Goal: Information Seeking & Learning: Learn about a topic

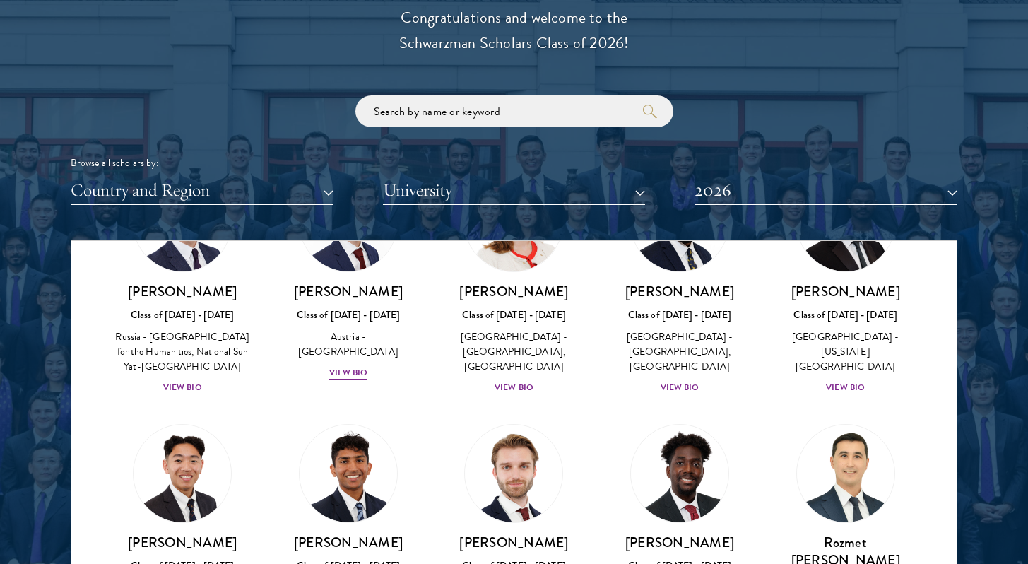
scroll to position [6247, 0]
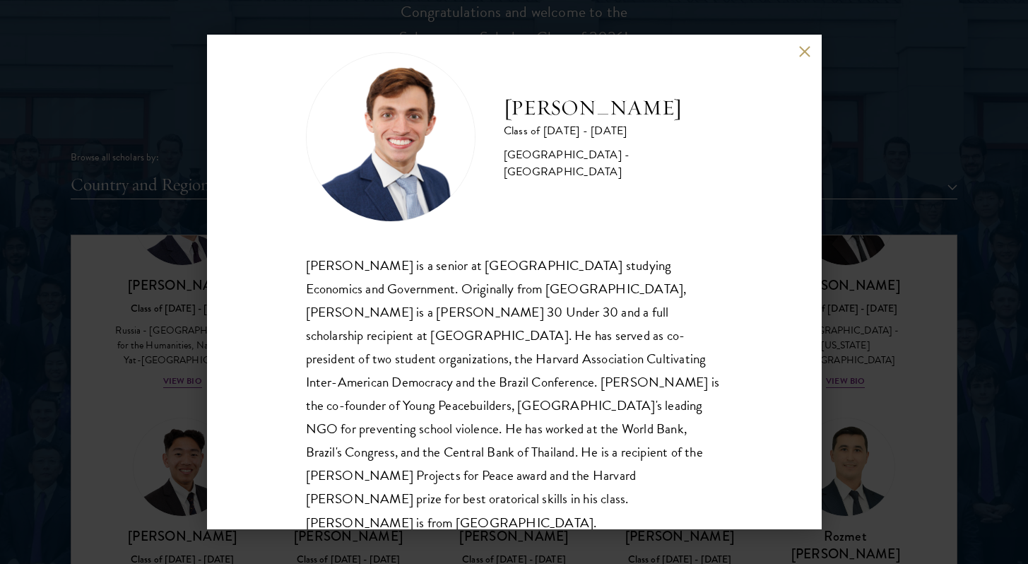
scroll to position [1675, 0]
click at [864, 357] on div "[PERSON_NAME] Class of [DATE] - [DATE] [GEOGRAPHIC_DATA] - [GEOGRAPHIC_DATA] [P…" at bounding box center [514, 282] width 1028 height 564
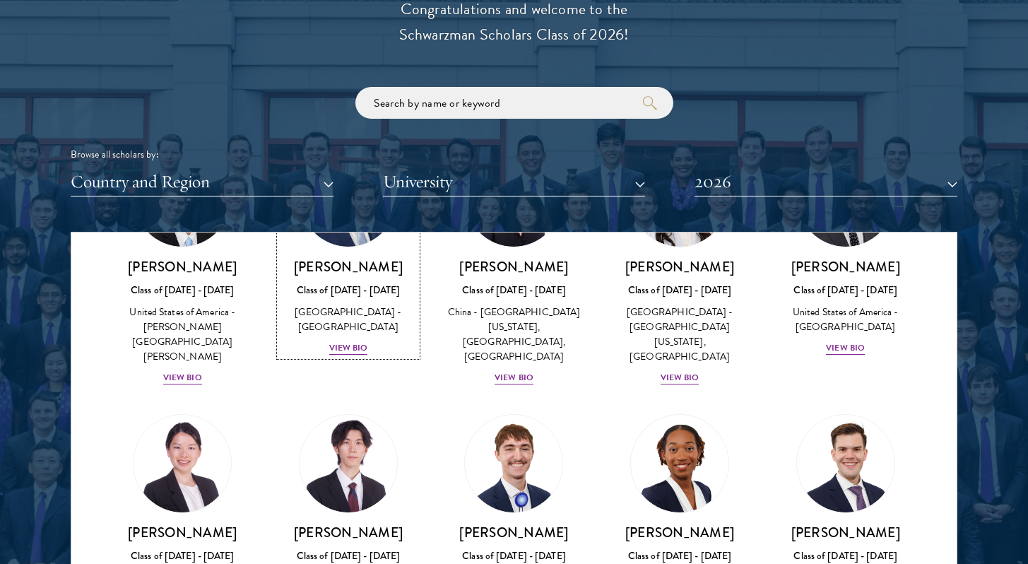
scroll to position [6788, 0]
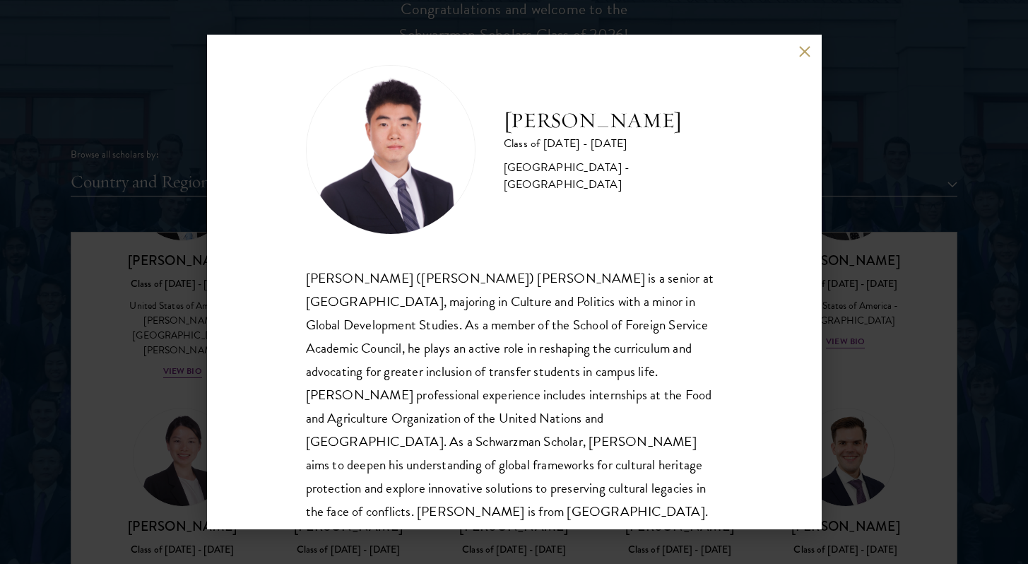
scroll to position [14, 0]
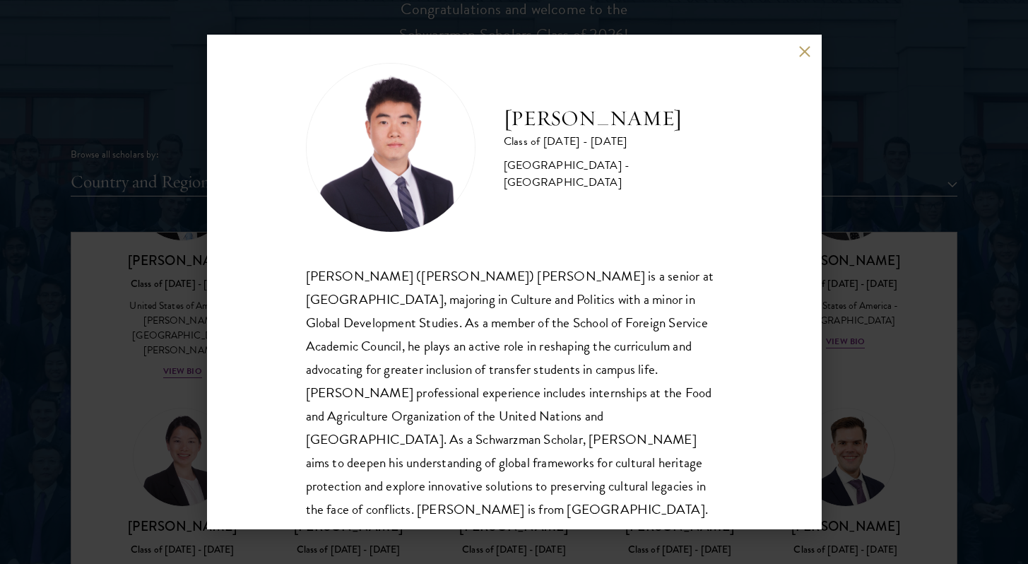
click at [889, 398] on div "[PERSON_NAME] Class of [DATE] - [DATE] [GEOGRAPHIC_DATA] - [GEOGRAPHIC_DATA] [P…" at bounding box center [514, 282] width 1028 height 564
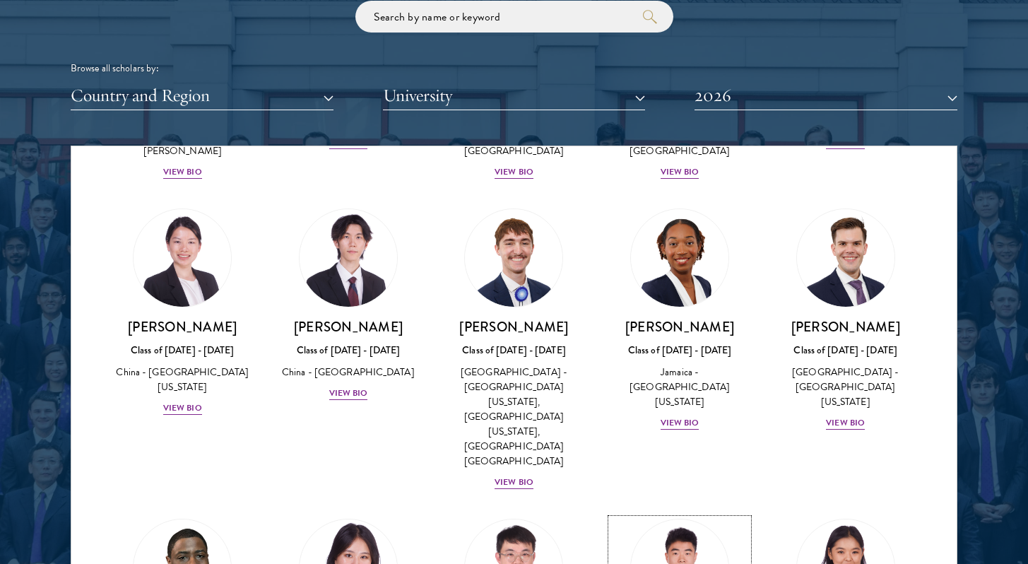
scroll to position [1779, 0]
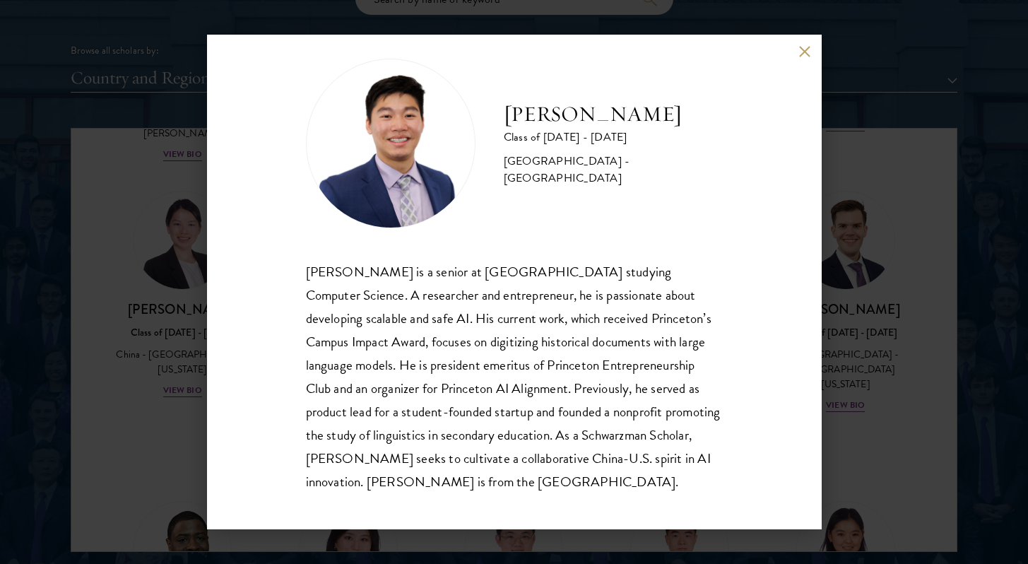
scroll to position [19, 0]
click at [864, 357] on div "[PERSON_NAME] Class of [DATE] - [DATE] [GEOGRAPHIC_DATA] - [GEOGRAPHIC_DATA] [P…" at bounding box center [514, 282] width 1028 height 564
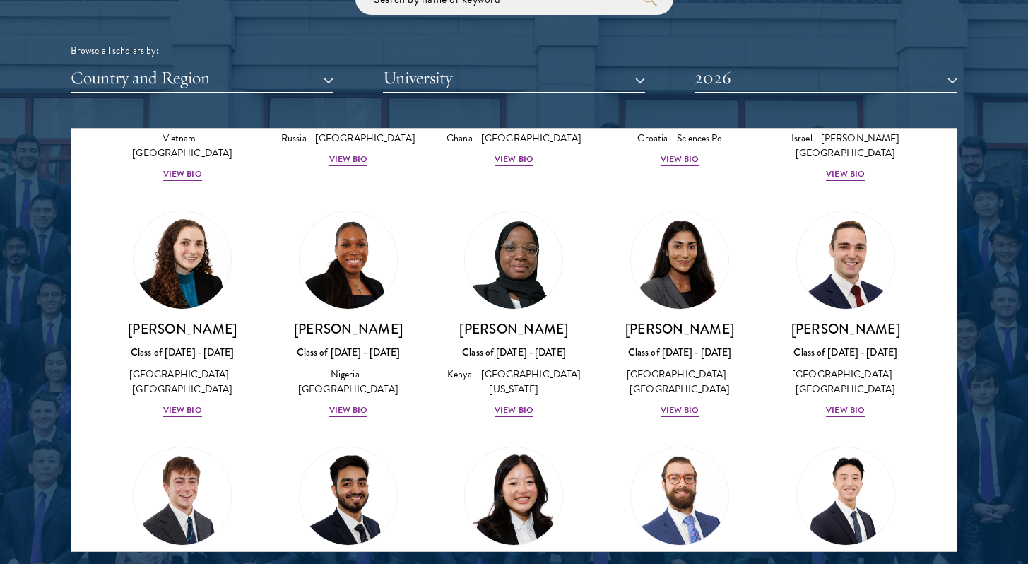
scroll to position [5606, 0]
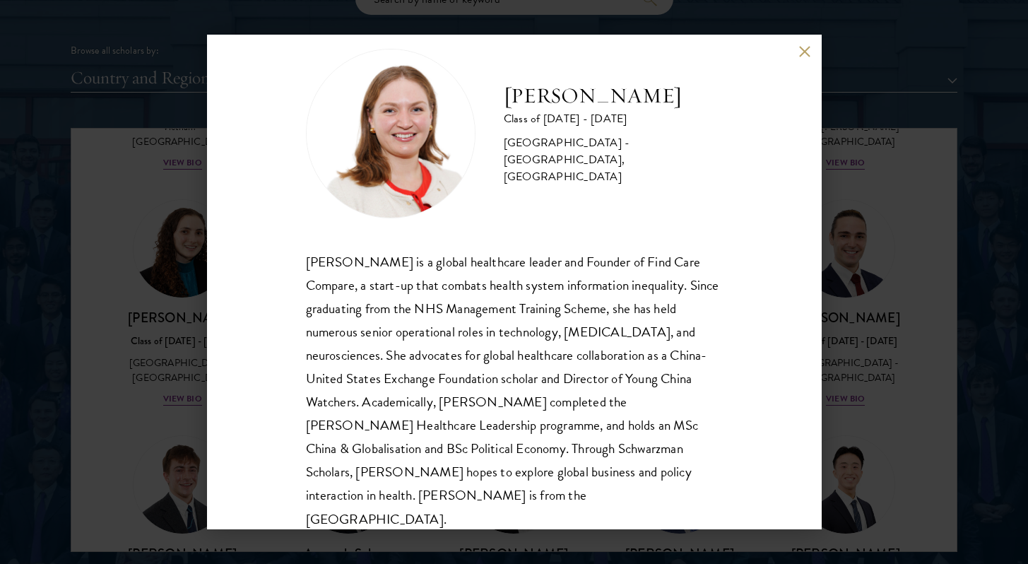
scroll to position [29, 0]
click at [840, 328] on div "[PERSON_NAME] Class of [DATE] - [DATE] [GEOGRAPHIC_DATA] - [GEOGRAPHIC_DATA], […" at bounding box center [514, 282] width 1028 height 564
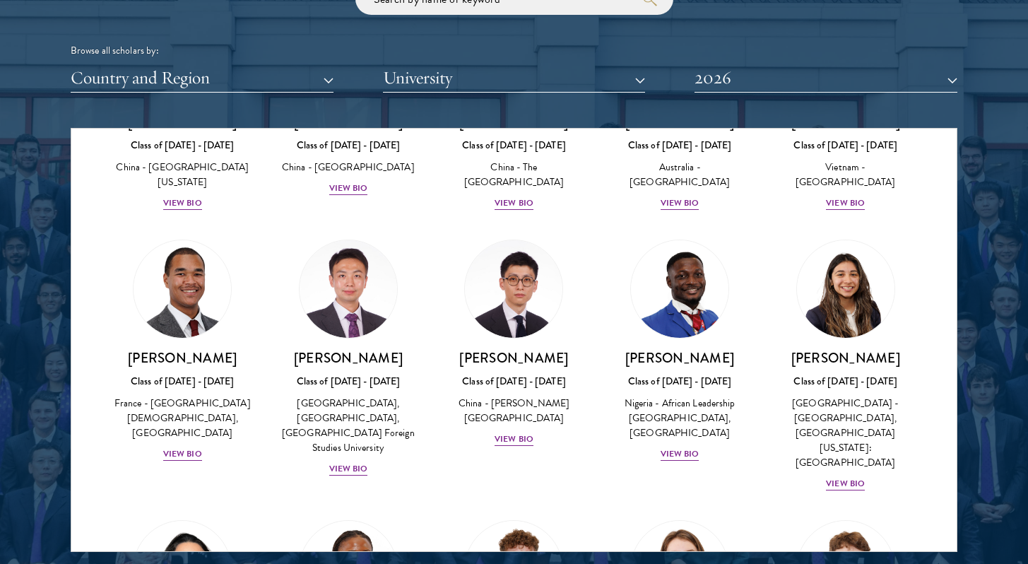
scroll to position [4234, 0]
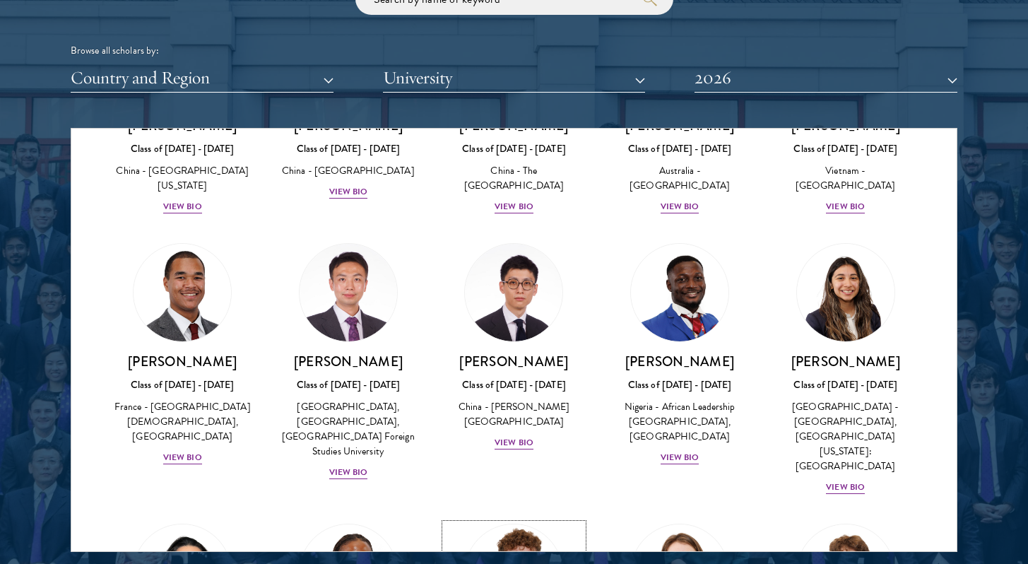
click at [504, 520] on img at bounding box center [514, 573] width 107 height 107
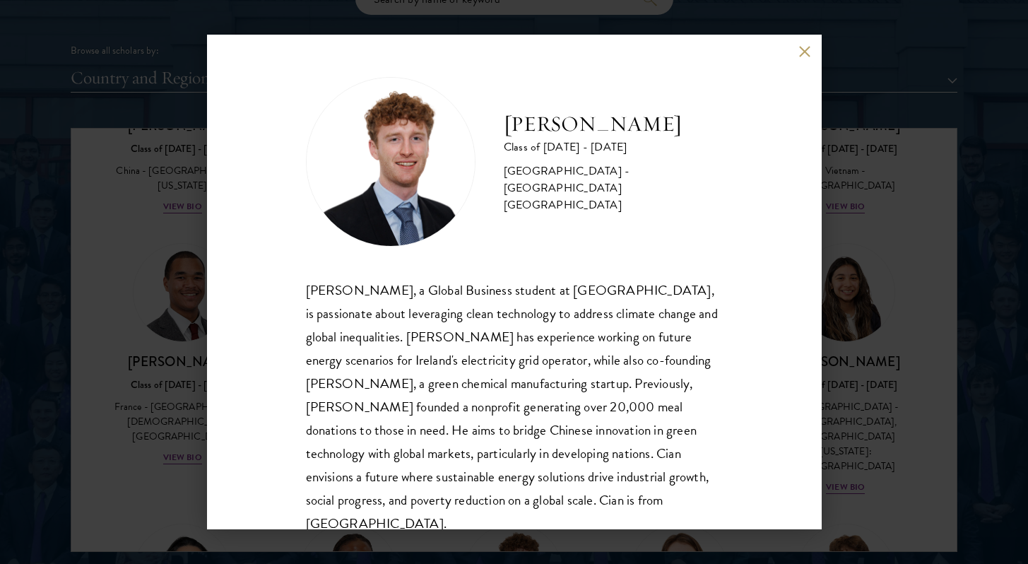
scroll to position [3, 0]
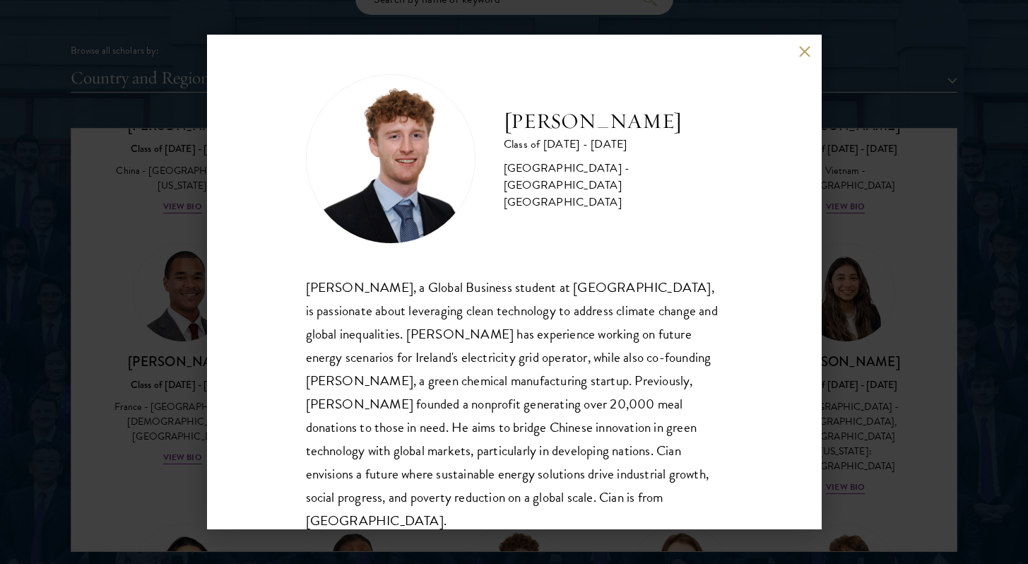
click at [887, 285] on div "[PERSON_NAME] Class of [DATE] - [DATE] [GEOGRAPHIC_DATA] - [GEOGRAPHIC_DATA] [G…" at bounding box center [514, 282] width 1028 height 564
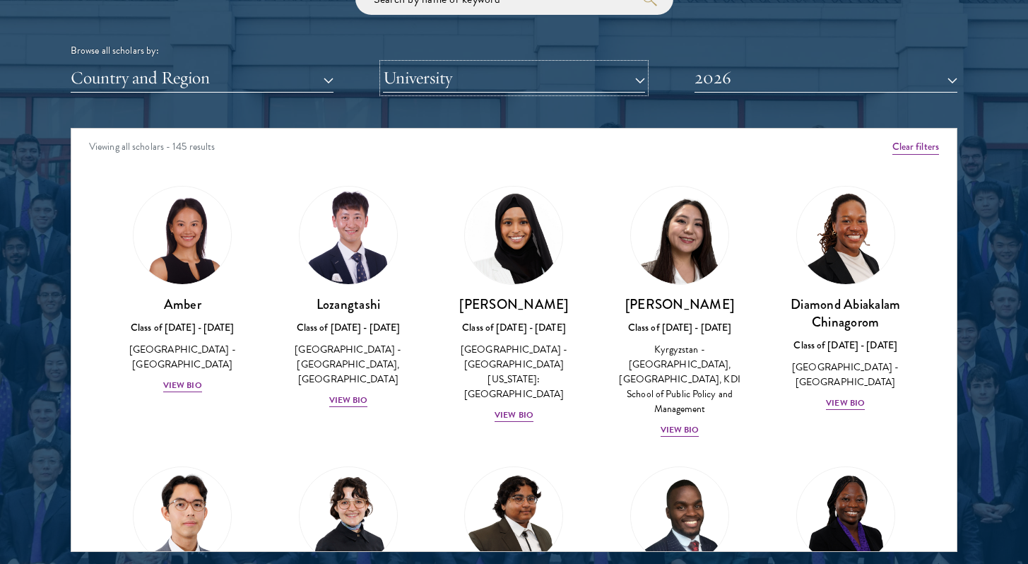
drag, startPoint x: 514, startPoint y: 37, endPoint x: 529, endPoint y: 118, distance: 82.0
click at [514, 64] on button "University" at bounding box center [514, 78] width 263 height 29
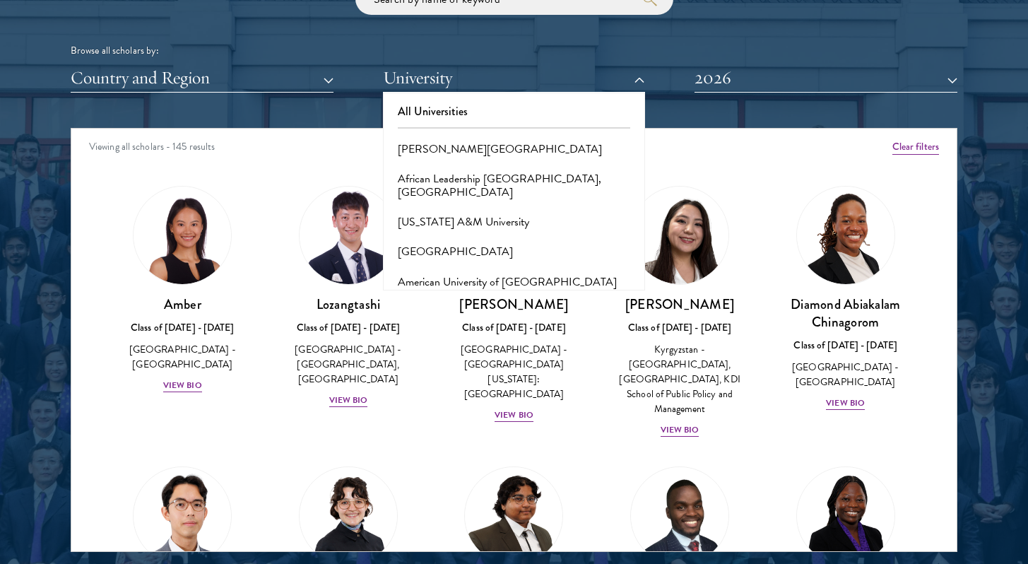
click at [742, 129] on div "Viewing all scholars - 145 results" at bounding box center [513, 149] width 885 height 40
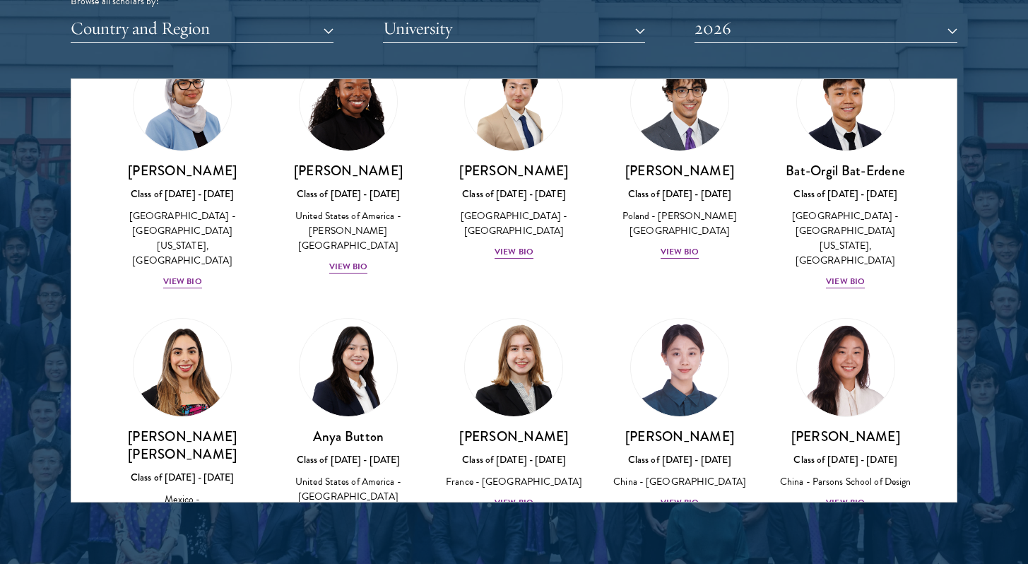
scroll to position [774, 0]
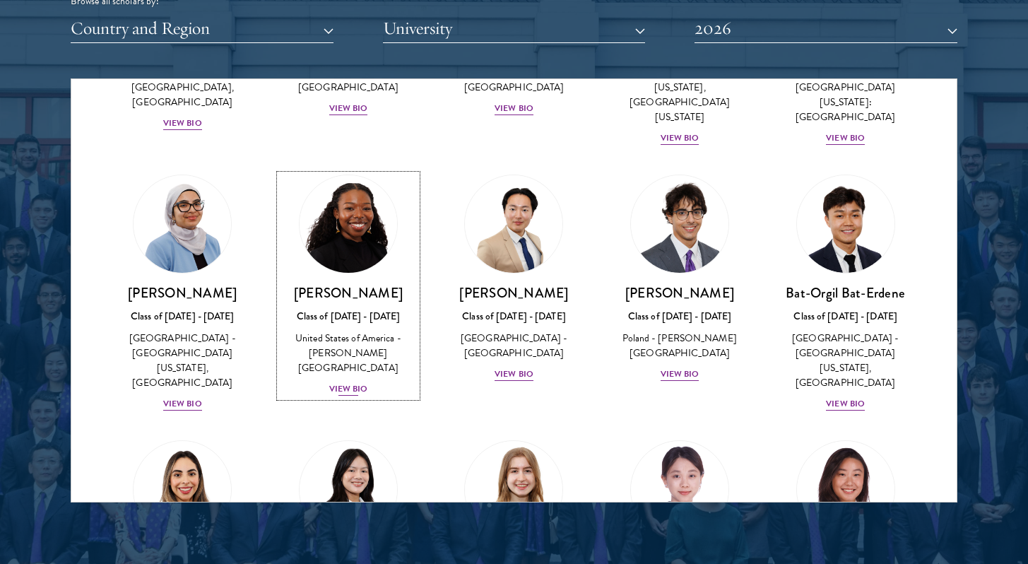
click at [362, 284] on h3 "[PERSON_NAME]" at bounding box center [349, 293] width 138 height 18
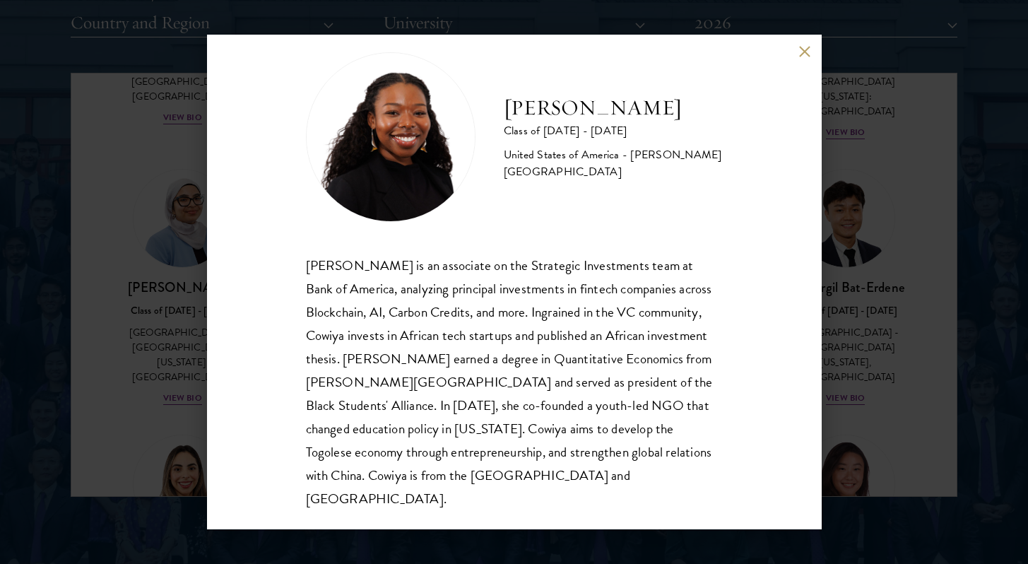
scroll to position [1835, 0]
click at [807, 51] on button at bounding box center [805, 51] width 12 height 12
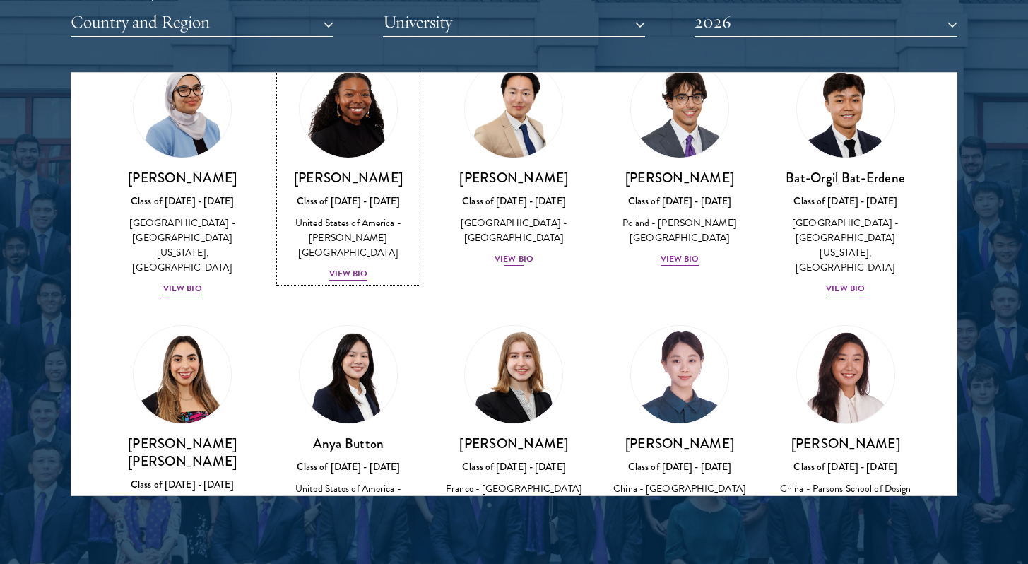
scroll to position [755, 0]
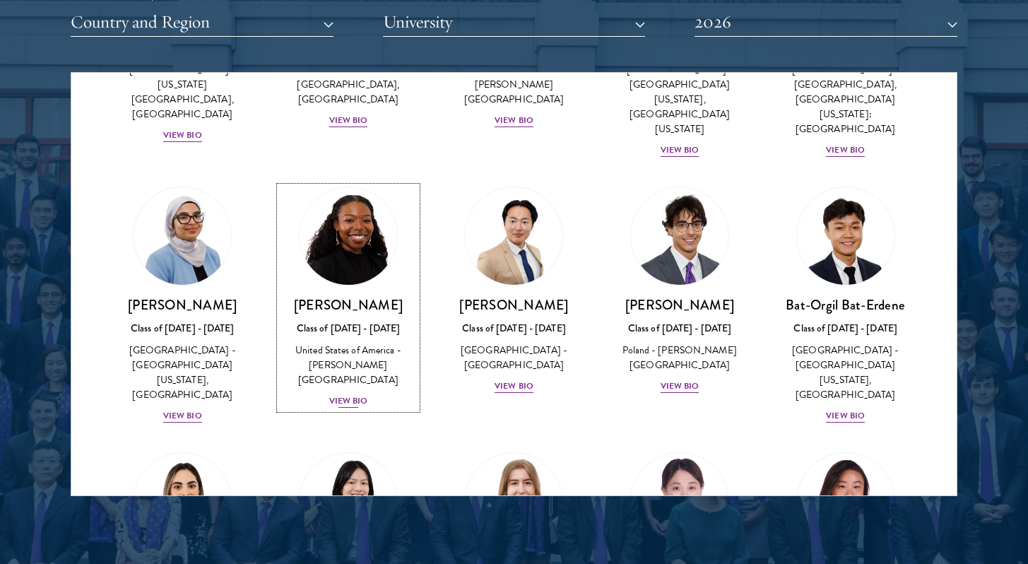
click at [384, 184] on img at bounding box center [348, 236] width 107 height 107
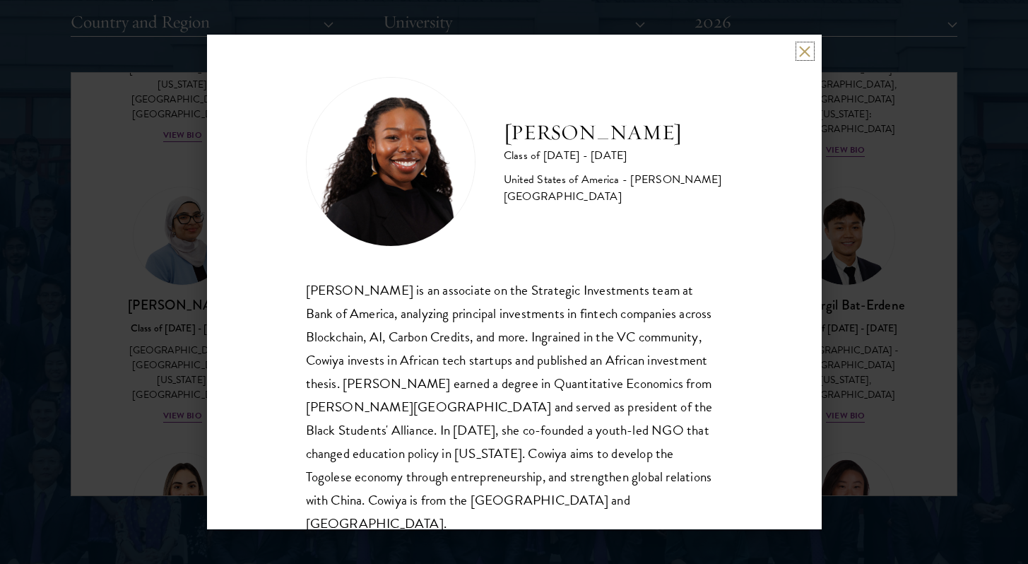
click at [804, 57] on button at bounding box center [805, 51] width 12 height 12
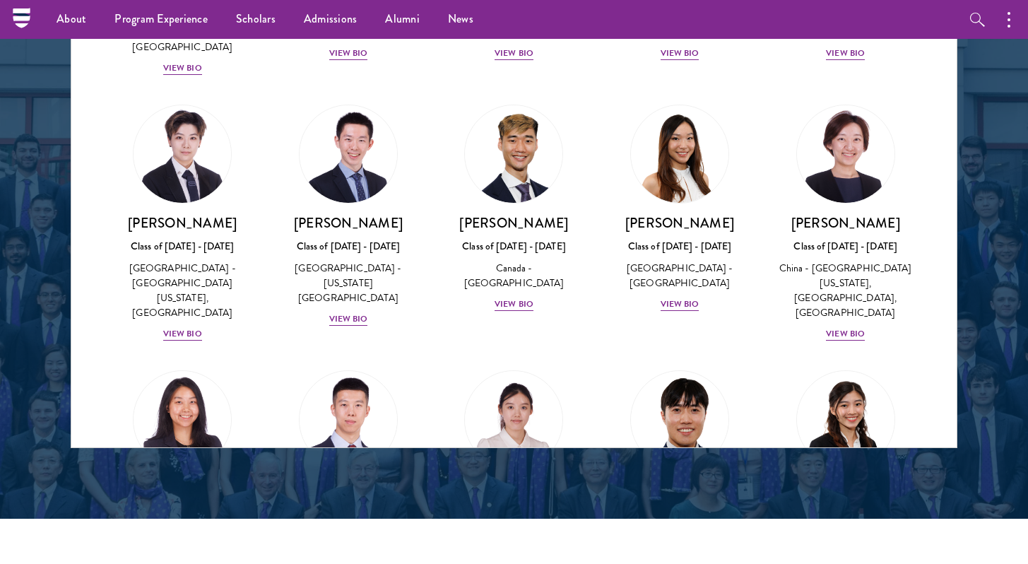
scroll to position [3769, 0]
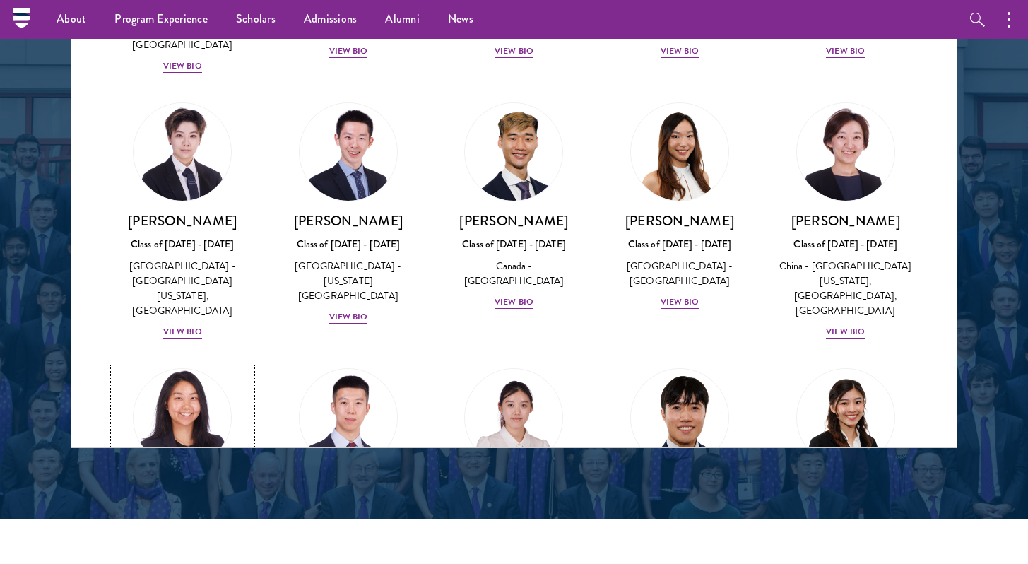
click at [215, 502] on div "Class of [DATE] - [DATE]" at bounding box center [183, 509] width 138 height 15
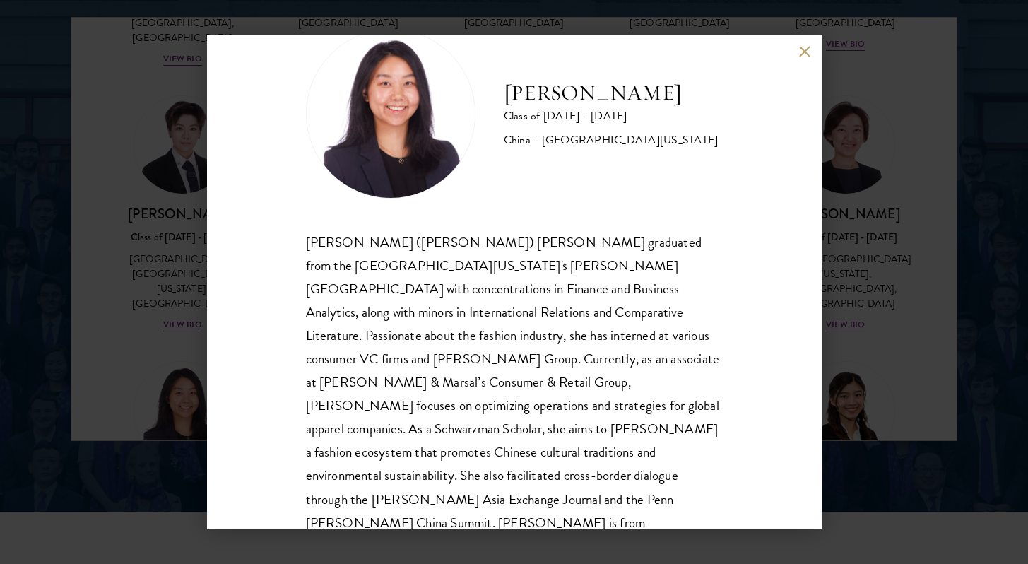
scroll to position [1894, 0]
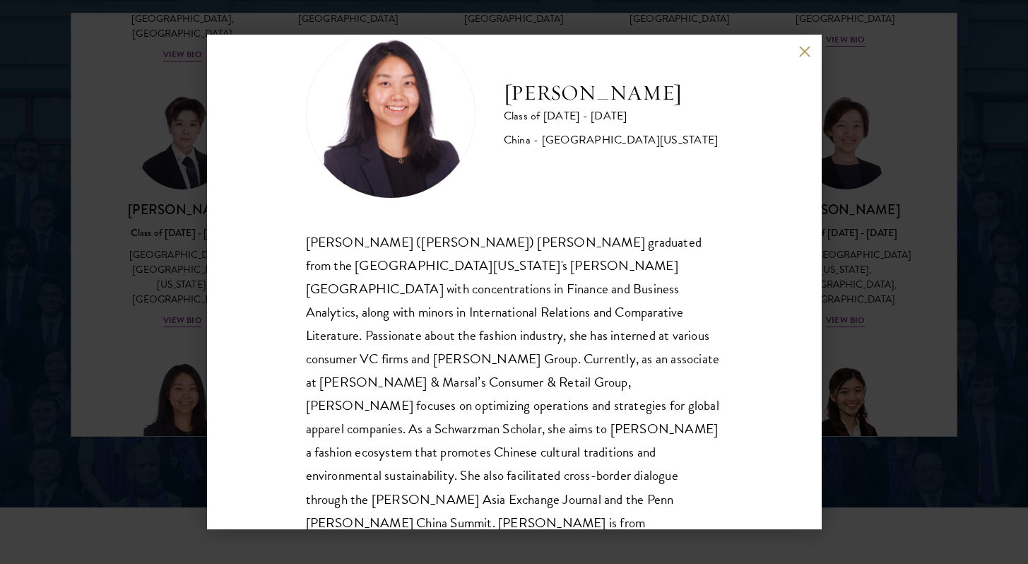
click at [870, 422] on div "[PERSON_NAME] Class of [DATE] - [DATE] [GEOGRAPHIC_DATA] - [GEOGRAPHIC_DATA][US…" at bounding box center [514, 282] width 1028 height 564
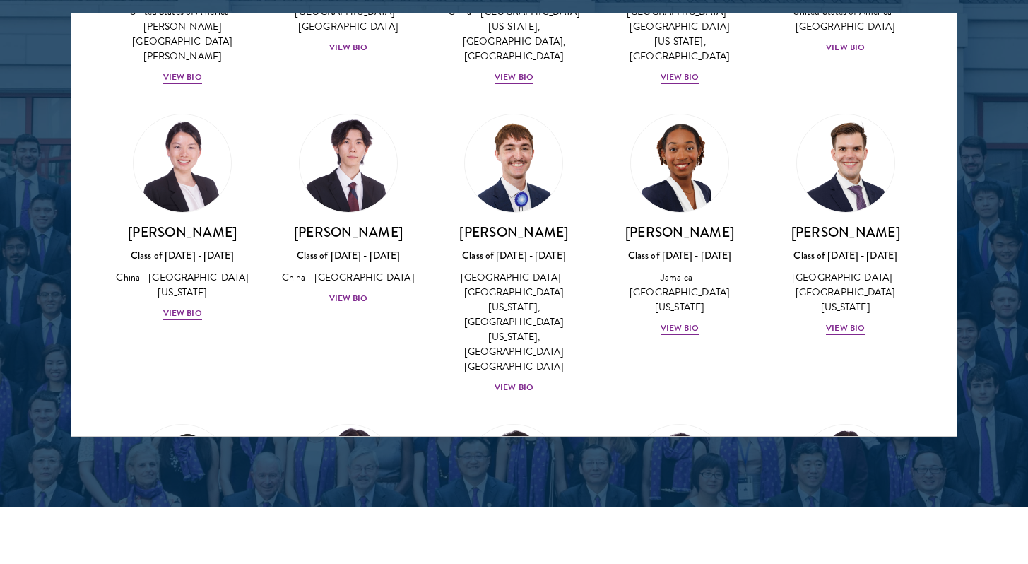
scroll to position [6901, 0]
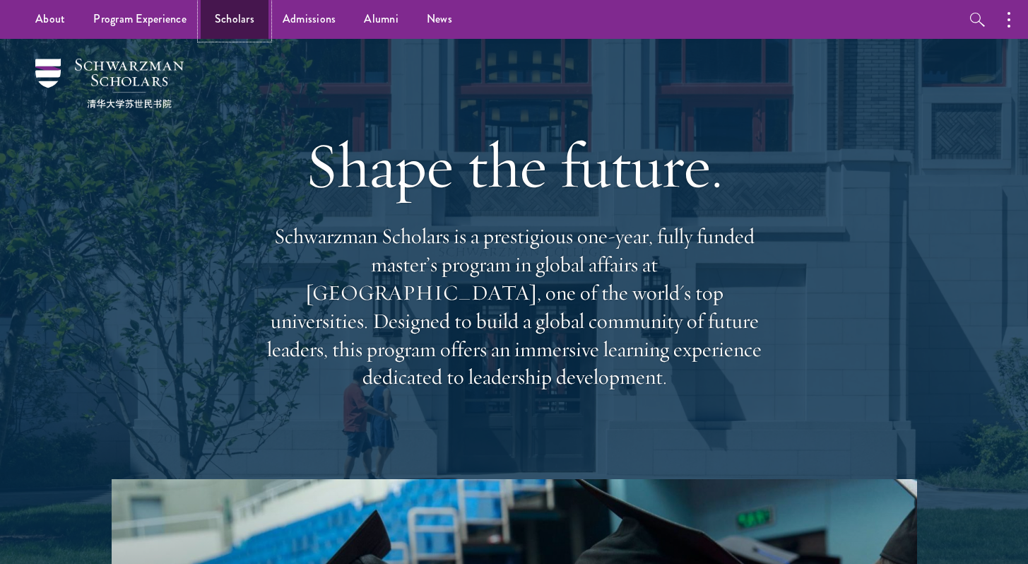
click at [233, 21] on link "Scholars" at bounding box center [235, 19] width 68 height 39
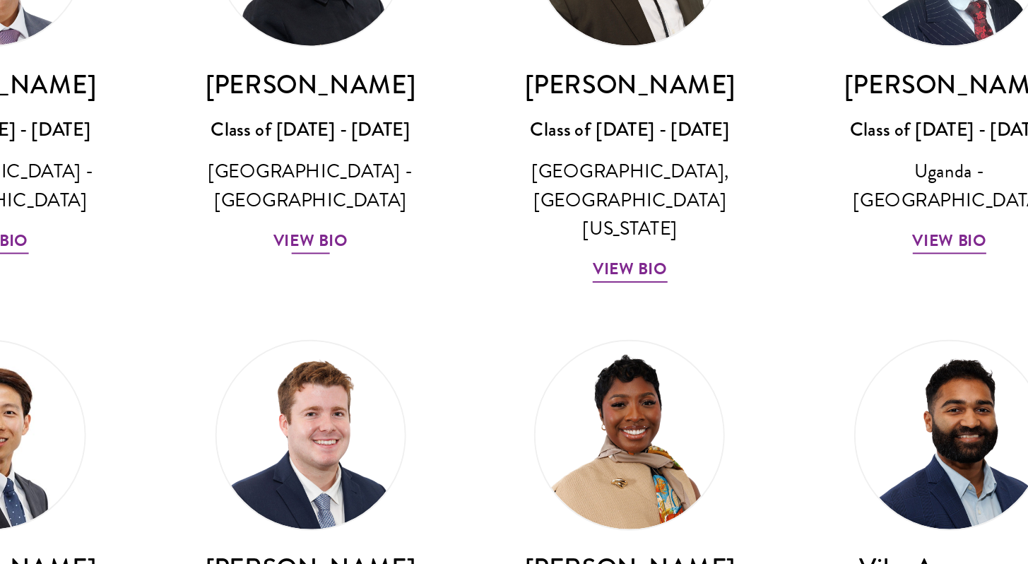
scroll to position [411, 0]
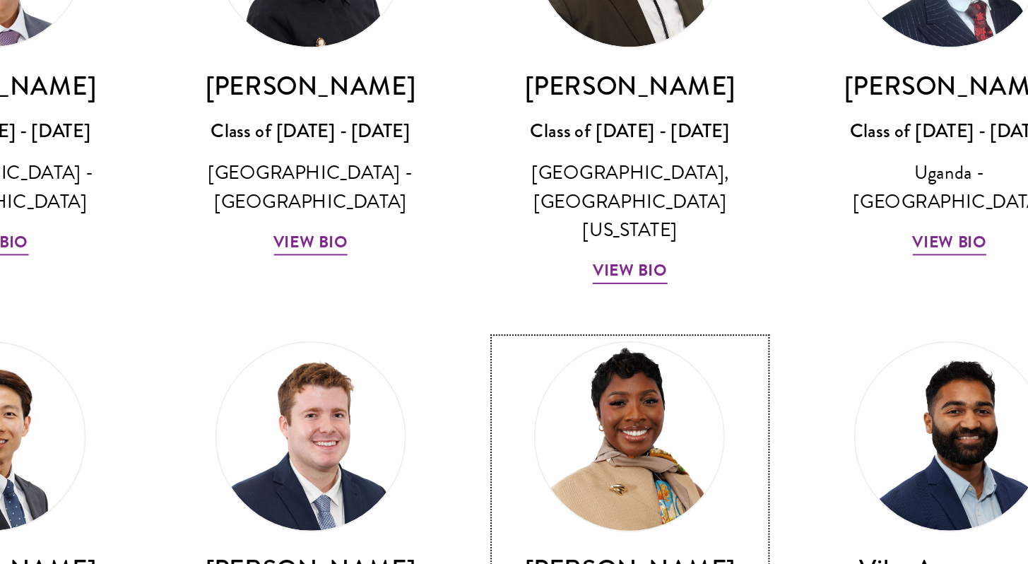
click at [550, 366] on img at bounding box center [514, 385] width 107 height 107
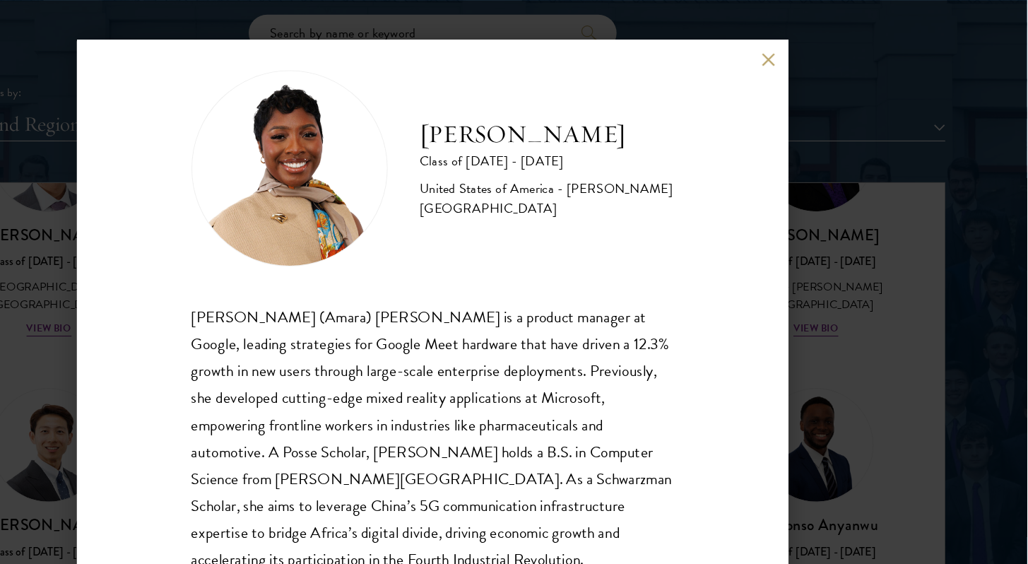
scroll to position [25, 0]
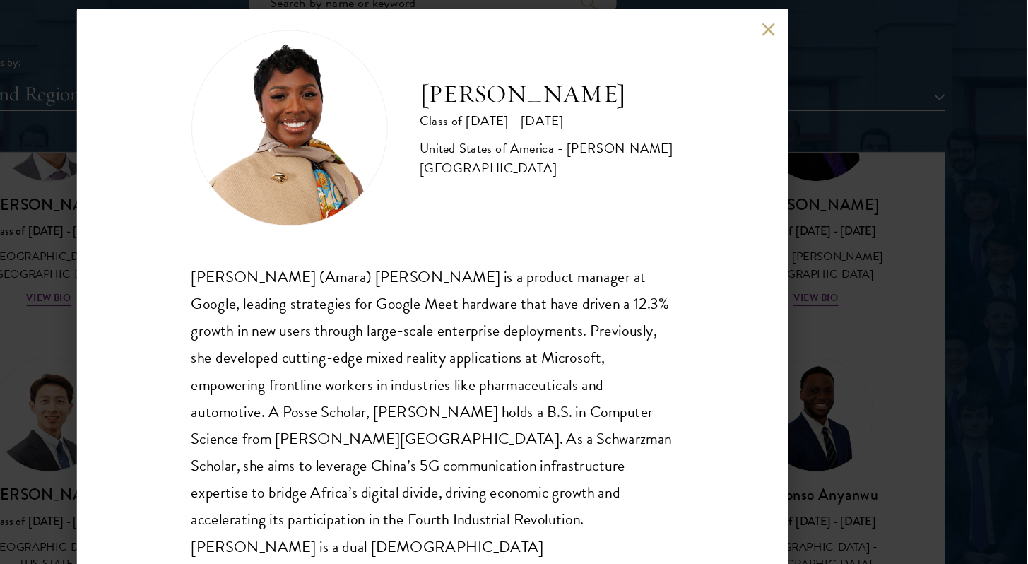
click at [849, 406] on div "Amara Anigbo Class of 2025 - 2026 United States of America - Dickinson College …" at bounding box center [514, 282] width 1028 height 564
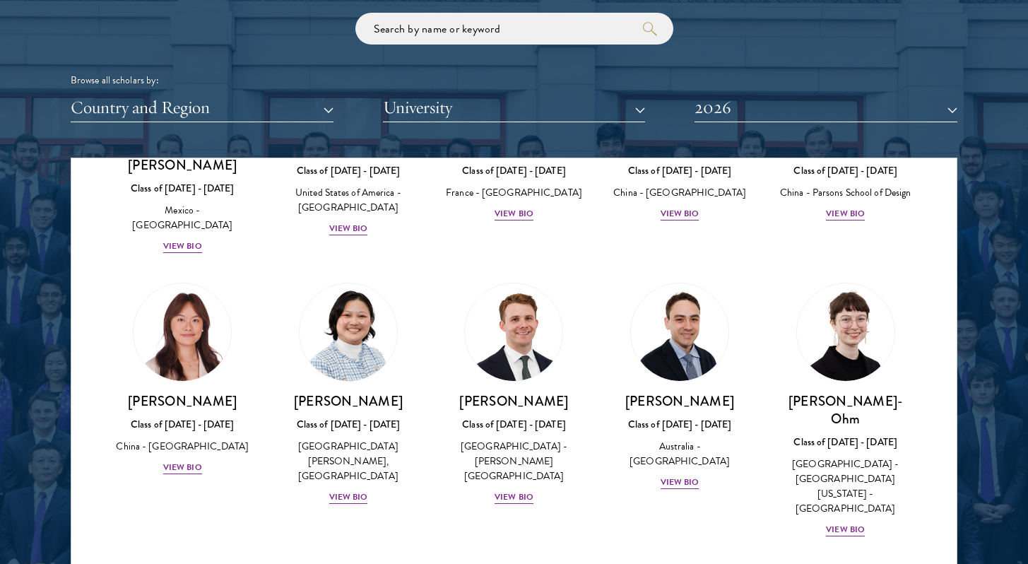
scroll to position [1259, 0]
